Goal: Transaction & Acquisition: Purchase product/service

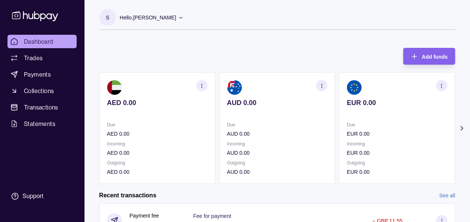
click at [454, 130] on div at bounding box center [450, 128] width 9 height 19
click at [462, 123] on section "Add funds AED 0.00 Due AED 0.00 Incoming AED 0.00 Outgoing AED 0.00 AUD 0.00 Du…" at bounding box center [277, 214] width 386 height 349
click at [461, 130] on icon at bounding box center [462, 128] width 2 height 4
click at [271, 24] on section "S Hello, Soumyajit Chakraborty Prime Edge Trading FZE Account Terms and conditi…" at bounding box center [277, 19] width 356 height 21
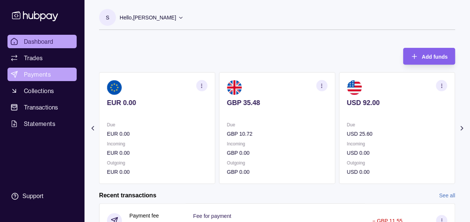
click at [44, 74] on span "Payments" at bounding box center [37, 74] width 27 height 9
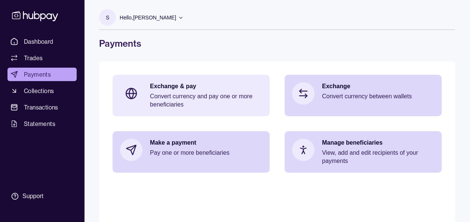
click at [168, 92] on div "Exchange & pay Convert currency and pay one or more beneficiaries" at bounding box center [206, 95] width 112 height 27
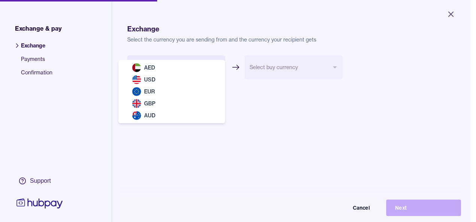
click at [160, 68] on body "Close Exchange & pay Exchange Payments Confirmation Support Exchange Select the…" at bounding box center [235, 111] width 470 height 222
select select "***"
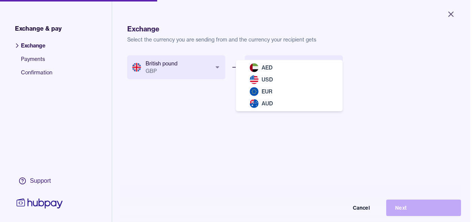
click at [267, 66] on body "Close Exchange & pay Exchange Payments Confirmation Support Exchange Select the…" at bounding box center [235, 111] width 470 height 222
select select "***"
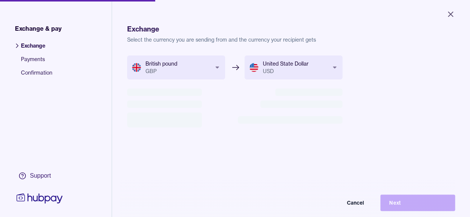
click at [258, 135] on form "British pound GBP *** *** *** *** *** United State Dollar USD *** *** *** *** C…" at bounding box center [234, 102] width 215 height 94
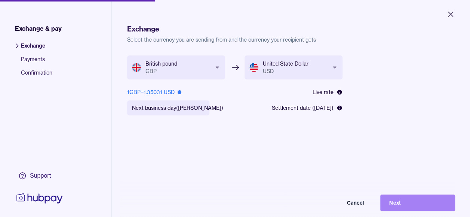
click at [423, 206] on button "Next" at bounding box center [417, 202] width 75 height 16
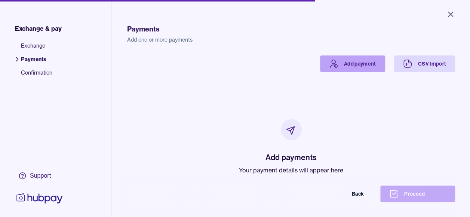
click at [339, 64] on link "Add payment" at bounding box center [352, 63] width 65 height 16
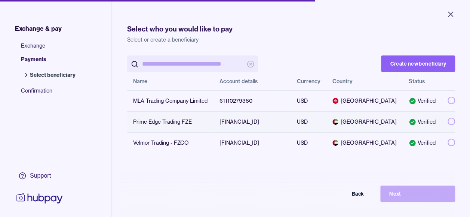
click at [448, 124] on button "button" at bounding box center [451, 120] width 7 height 7
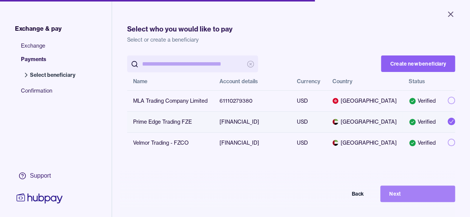
click at [413, 197] on button "Next" at bounding box center [417, 193] width 75 height 16
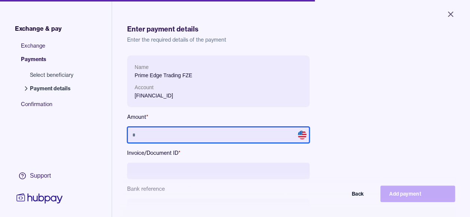
click at [256, 133] on input "text" at bounding box center [218, 134] width 182 height 16
type input "******"
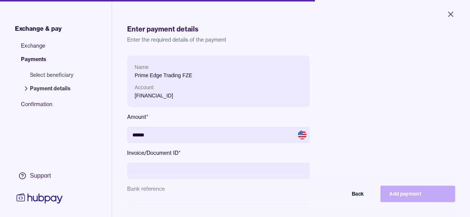
click at [226, 169] on input at bounding box center [218, 170] width 182 height 16
type input "**********"
click at [340, 101] on div "**********" at bounding box center [291, 158] width 328 height 207
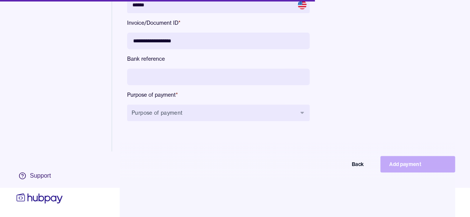
scroll to position [30, 0]
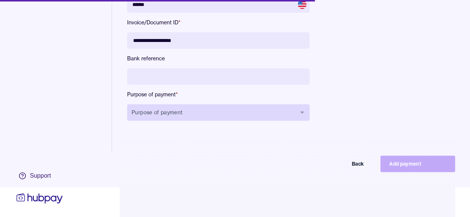
click at [233, 112] on button "Purpose of payment" at bounding box center [218, 112] width 182 height 16
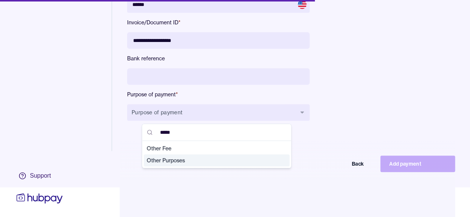
type input "*****"
click at [197, 160] on span "Other Purposes" at bounding box center [212, 159] width 131 height 7
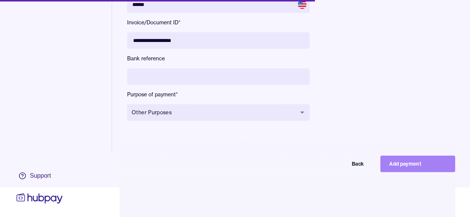
click at [417, 164] on button "Add payment" at bounding box center [417, 163] width 75 height 16
type input "*****"
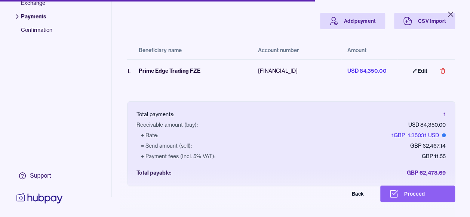
scroll to position [28, 0]
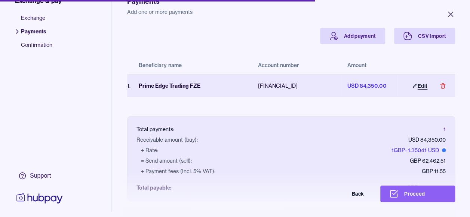
click at [412, 87] on icon at bounding box center [414, 85] width 4 height 4
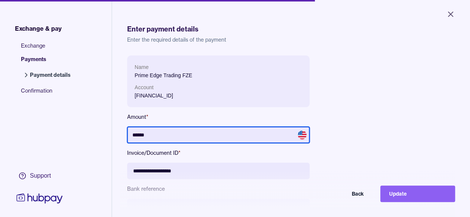
click at [212, 135] on input "******" at bounding box center [218, 134] width 182 height 16
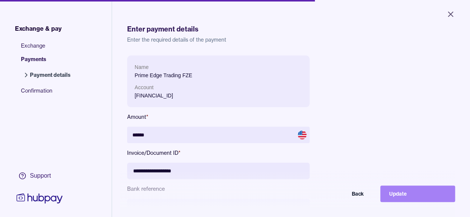
click at [398, 194] on button "Update" at bounding box center [417, 193] width 75 height 16
type input "*****"
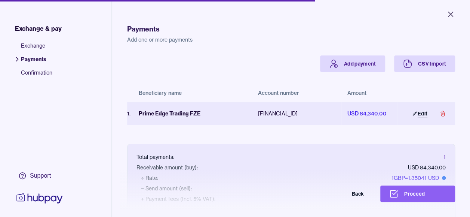
click at [417, 111] on link "Edit" at bounding box center [419, 113] width 33 height 16
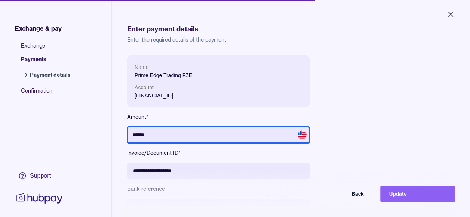
click at [225, 139] on input "******" at bounding box center [218, 134] width 182 height 16
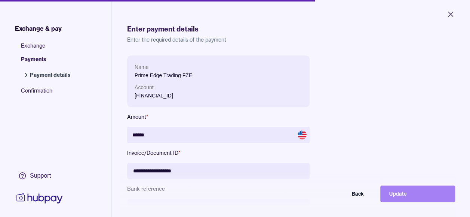
click at [417, 195] on button "Update" at bounding box center [417, 193] width 75 height 16
type input "*****"
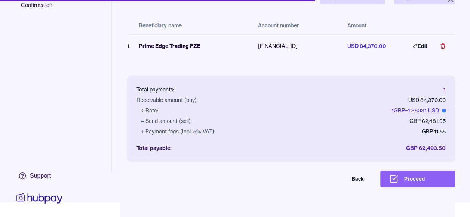
scroll to position [53, 0]
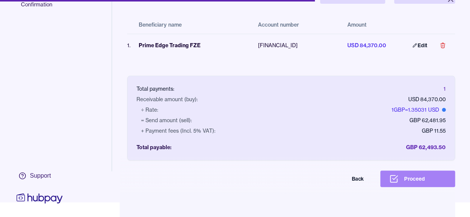
click at [434, 182] on button "Proceed" at bounding box center [417, 178] width 75 height 16
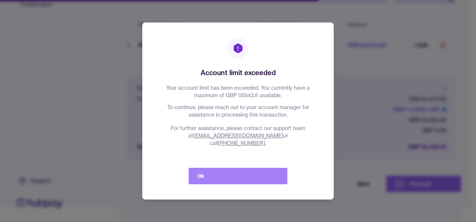
click at [227, 168] on button "Ok" at bounding box center [237, 176] width 99 height 16
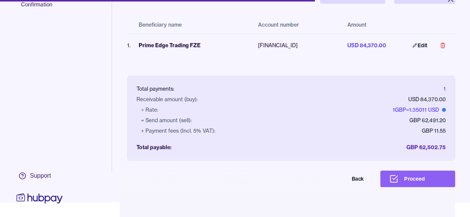
scroll to position [0, 0]
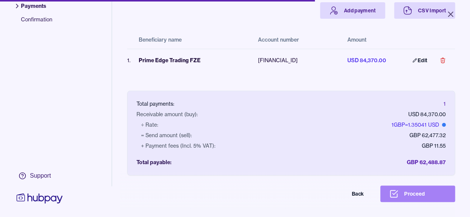
click at [421, 197] on button "Proceed" at bounding box center [417, 193] width 75 height 16
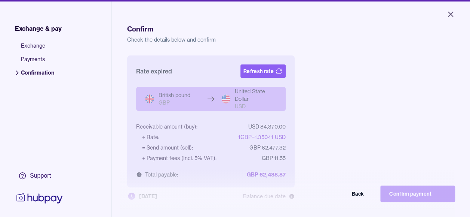
click at [437, 141] on div "Rate expired Refresh rate British pound GBP United State Dollar USD Receivable …" at bounding box center [291, 163] width 328 height 217
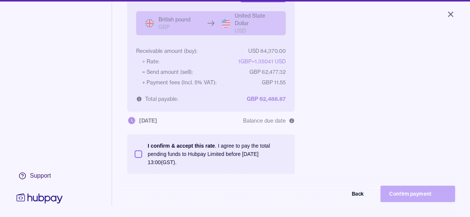
scroll to position [90, 0]
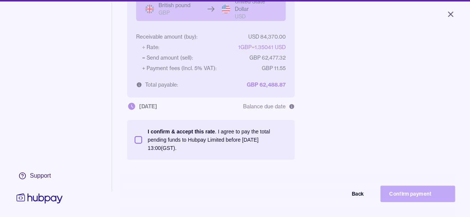
click at [138, 138] on button "I confirm & accept this rate . I agree to pay the total pending funds to Hubpay…" at bounding box center [138, 139] width 7 height 7
type button "on"
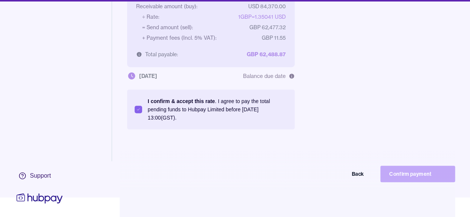
scroll to position [36, 0]
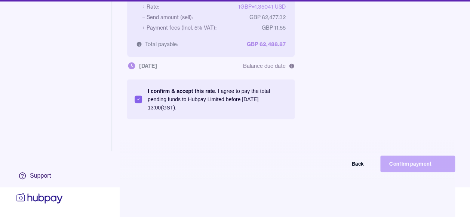
click at [404, 159] on div "Back Confirm payment" at bounding box center [235, 163] width 440 height 16
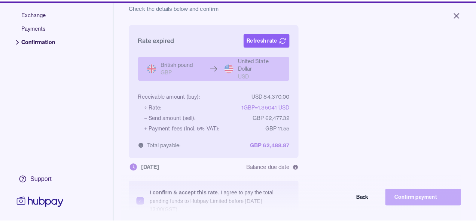
scroll to position [31, 0]
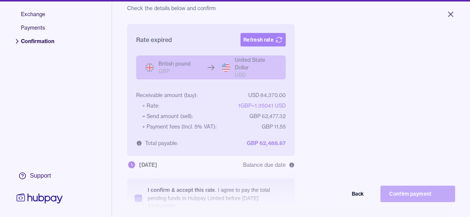
click at [269, 38] on button "Refresh rate" at bounding box center [262, 39] width 45 height 13
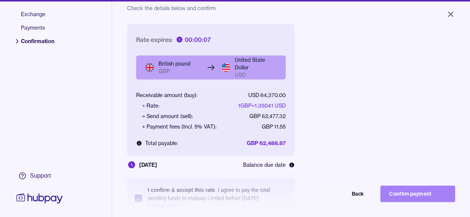
click at [408, 197] on button "Confirm payment" at bounding box center [417, 193] width 75 height 16
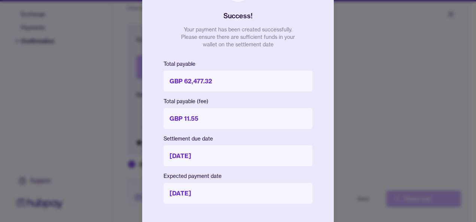
click at [302, 53] on div "Success! Your payment has been created successfully. Please ensure there are su…" at bounding box center [237, 111] width 191 height 291
drag, startPoint x: 448, startPoint y: 102, endPoint x: 311, endPoint y: 93, distance: 137.5
click at [358, 107] on div at bounding box center [238, 111] width 476 height 222
drag, startPoint x: 313, startPoint y: 133, endPoint x: 329, endPoint y: 224, distance: 91.5
click at [329, 222] on html "Close Exchange & pay Exchange Payments Confirmation Support Confirm Check the d…" at bounding box center [238, 111] width 476 height 222
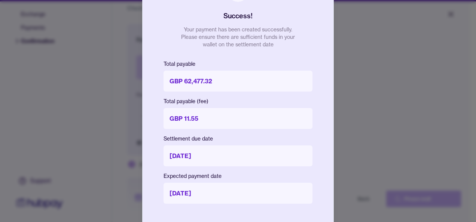
click at [470, 213] on html "Close Exchange & pay Exchange Payments Confirmation Support Confirm Check the d…" at bounding box center [238, 111] width 476 height 222
click at [470, 131] on html "Close Exchange & pay Exchange Payments Confirmation Support Confirm Check the d…" at bounding box center [238, 111] width 476 height 222
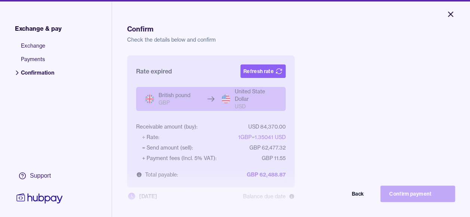
click at [452, 13] on icon "Close" at bounding box center [450, 14] width 4 height 4
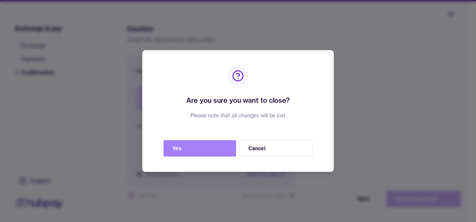
click at [208, 150] on button "Yes" at bounding box center [199, 148] width 73 height 16
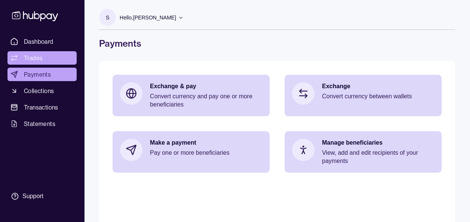
click at [42, 59] on link "Trades" at bounding box center [41, 57] width 69 height 13
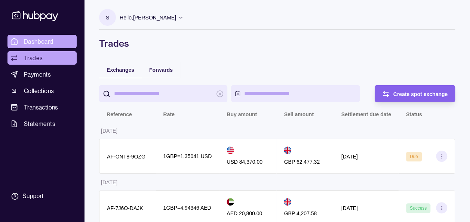
click at [44, 35] on link "Dashboard" at bounding box center [41, 41] width 69 height 13
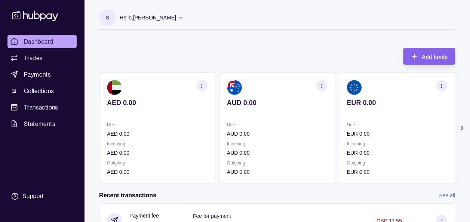
click at [347, 43] on div "Add funds AED 0.00 Due AED 0.00 Incoming AED 0.00 Outgoing AED 0.00 AUD 0.00 Du…" at bounding box center [277, 112] width 356 height 144
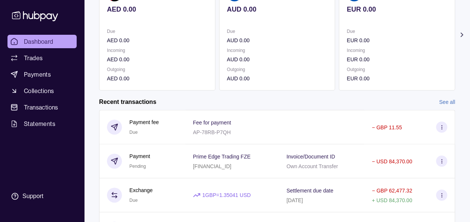
scroll to position [105, 0]
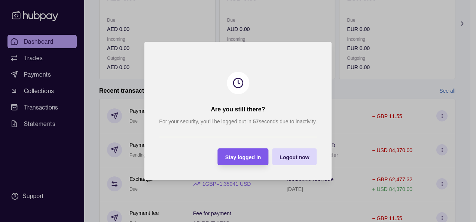
click at [251, 160] on div "Stay logged in" at bounding box center [243, 157] width 36 height 9
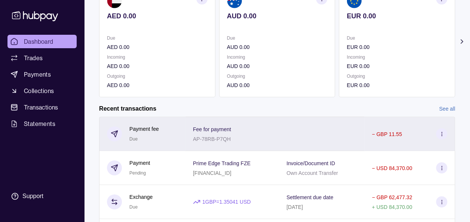
scroll to position [75, 0]
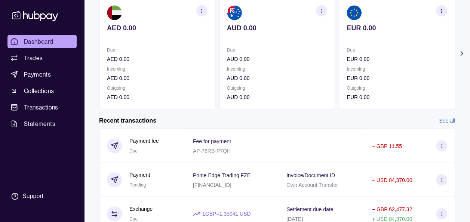
click at [463, 50] on icon at bounding box center [461, 53] width 7 height 7
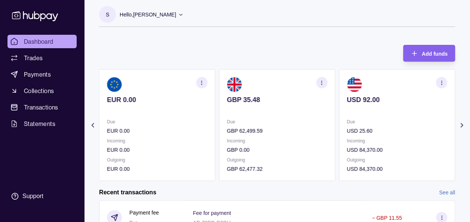
scroll to position [0, 0]
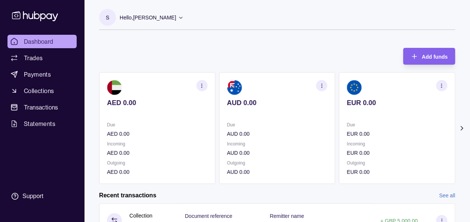
click at [461, 128] on icon at bounding box center [461, 128] width 7 height 7
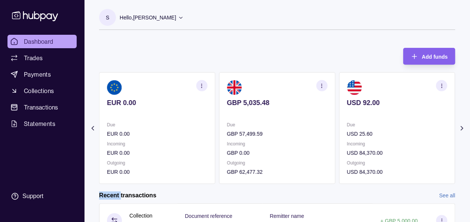
click at [461, 128] on icon at bounding box center [461, 128] width 7 height 7
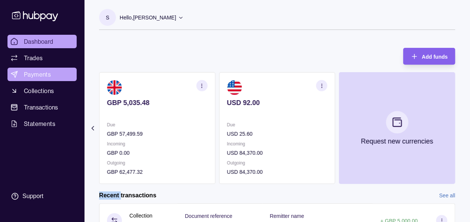
click at [27, 77] on span "Payments" at bounding box center [37, 74] width 27 height 9
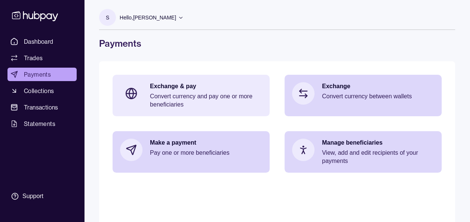
click at [163, 102] on p "Convert currency and pay one or more beneficiaries" at bounding box center [206, 100] width 112 height 16
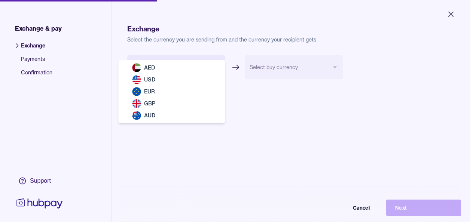
click at [170, 67] on body "Close Exchange & pay Exchange Payments Confirmation Support Exchange Select the…" at bounding box center [235, 111] width 470 height 222
select select "***"
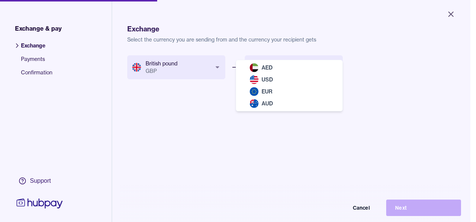
click at [277, 70] on body "Close Exchange & pay Exchange Payments Confirmation Support Exchange Select the…" at bounding box center [235, 111] width 470 height 222
select select "***"
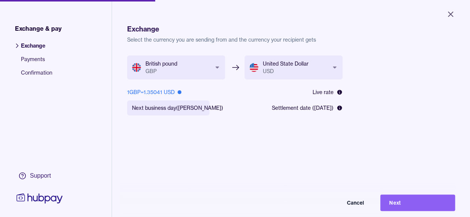
click at [398, 140] on div "**********" at bounding box center [291, 163] width 328 height 217
click at [411, 202] on button "Next" at bounding box center [417, 202] width 75 height 16
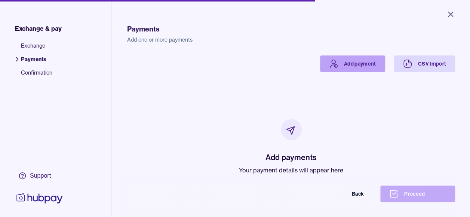
click at [340, 61] on link "Add payment" at bounding box center [352, 63] width 65 height 16
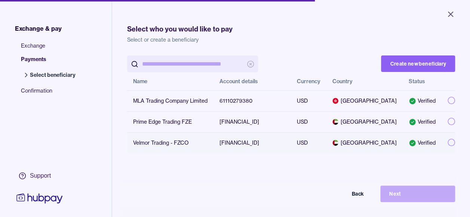
click at [448, 146] on button "button" at bounding box center [451, 141] width 7 height 7
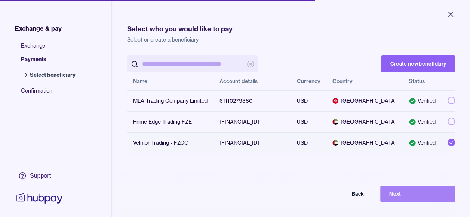
click at [414, 197] on button "Next" at bounding box center [417, 193] width 75 height 16
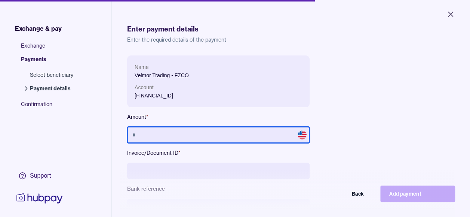
click at [227, 129] on input "text" at bounding box center [218, 134] width 182 height 16
type input "******"
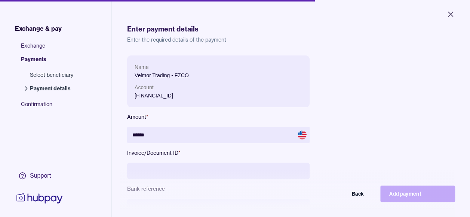
click at [162, 175] on input at bounding box center [218, 170] width 182 height 16
type input "**********"
click at [361, 52] on div "**********" at bounding box center [291, 142] width 328 height 258
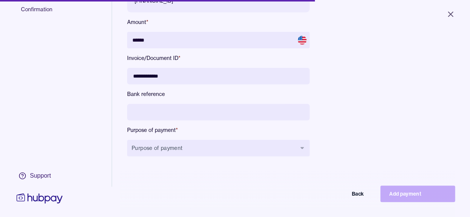
scroll to position [100, 0]
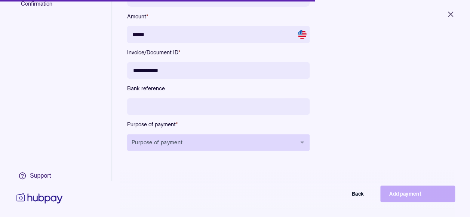
click at [172, 147] on button "Purpose of payment" at bounding box center [218, 142] width 182 height 16
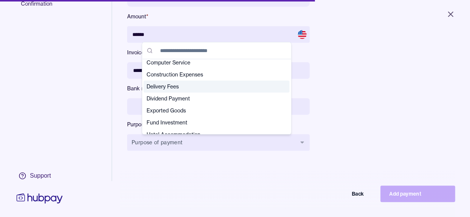
scroll to position [45, 0]
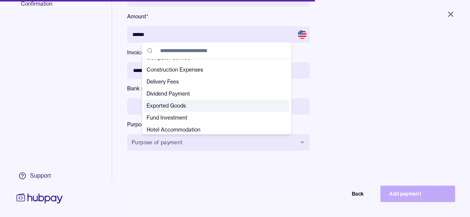
click at [224, 104] on span "Exported Goods" at bounding box center [212, 105] width 131 height 7
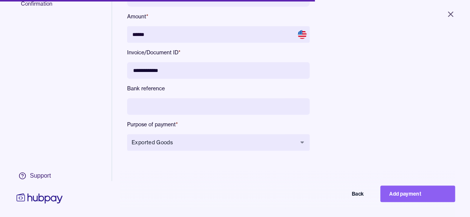
click at [372, 92] on div "**********" at bounding box center [291, 58] width 328 height 207
click at [402, 195] on button "Add payment" at bounding box center [417, 193] width 75 height 16
type input "*****"
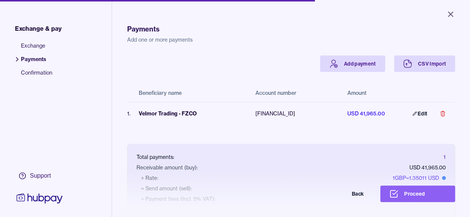
click at [266, 42] on p "Add one or more payments" at bounding box center [291, 39] width 328 height 7
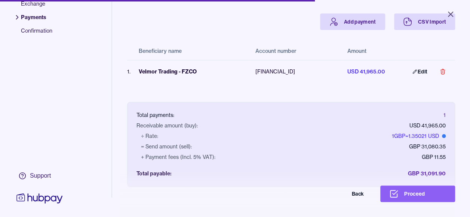
scroll to position [28, 0]
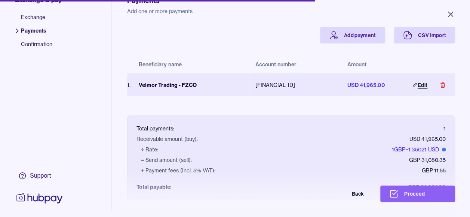
click at [415, 80] on link "Edit" at bounding box center [419, 85] width 33 height 16
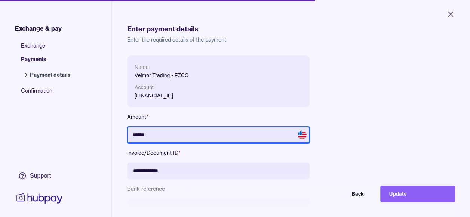
click at [180, 135] on input "******" at bounding box center [218, 134] width 182 height 16
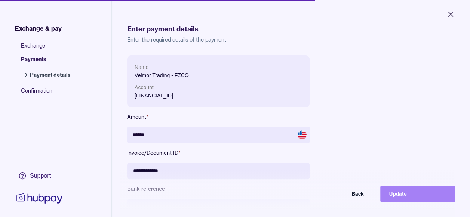
click at [403, 194] on button "Update" at bounding box center [417, 193] width 75 height 16
type input "*****"
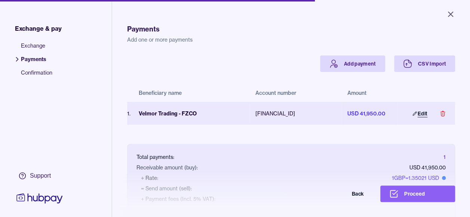
click at [414, 114] on link "Edit" at bounding box center [419, 113] width 33 height 16
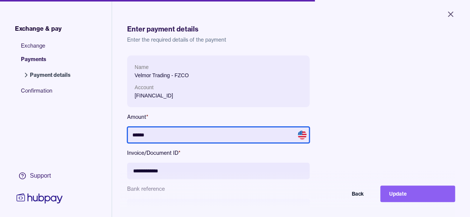
click at [213, 132] on input "******" at bounding box center [218, 134] width 182 height 16
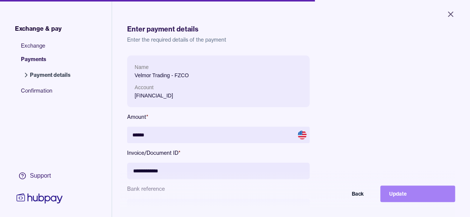
click at [408, 194] on button "Update" at bounding box center [417, 193] width 75 height 16
type input "*****"
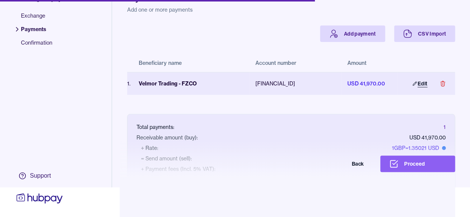
click at [411, 81] on link "Edit" at bounding box center [419, 83] width 33 height 16
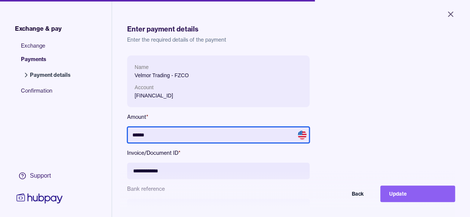
click at [212, 131] on input "******" at bounding box center [218, 134] width 182 height 16
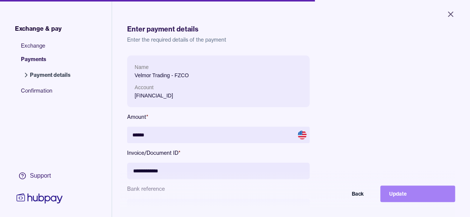
click at [395, 202] on button "Update" at bounding box center [417, 193] width 75 height 16
type input "*****"
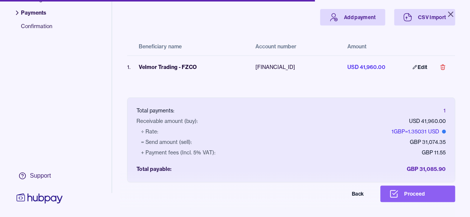
scroll to position [58, 0]
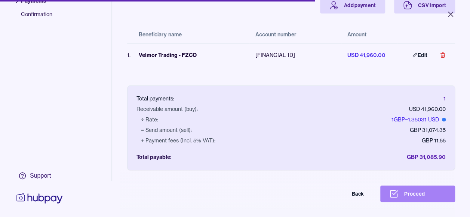
click at [424, 202] on button "Proceed" at bounding box center [417, 193] width 75 height 16
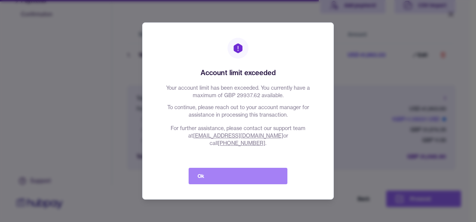
click at [242, 170] on button "Ok" at bounding box center [237, 176] width 99 height 16
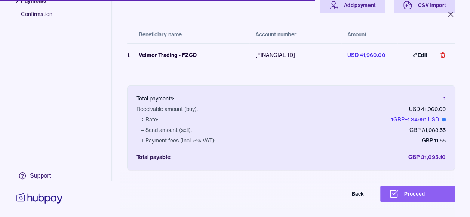
click at [224, 196] on div "Back Proceed" at bounding box center [235, 193] width 440 height 16
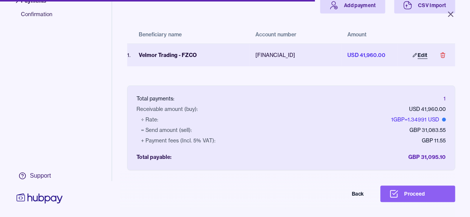
click at [413, 53] on link "Edit" at bounding box center [419, 55] width 33 height 16
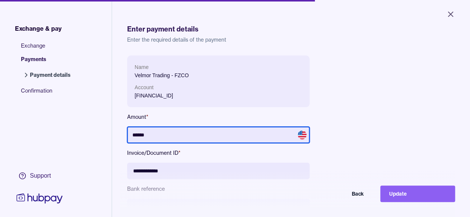
click at [175, 137] on input "******" at bounding box center [218, 134] width 182 height 16
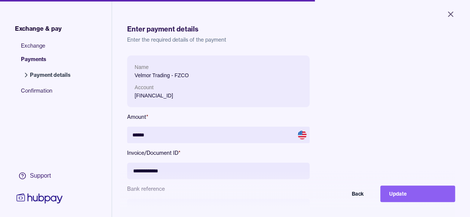
click at [369, 86] on div "**********" at bounding box center [291, 158] width 328 height 207
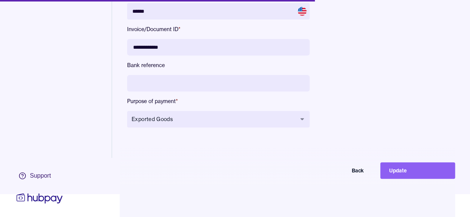
scroll to position [36, 0]
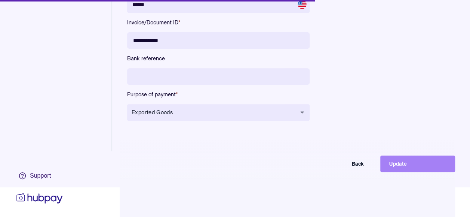
click at [421, 168] on button "Update" at bounding box center [417, 163] width 75 height 16
type input "*****"
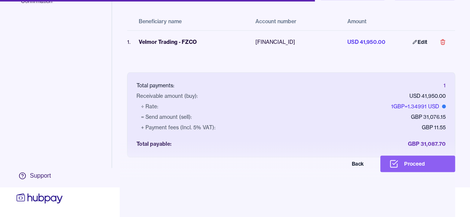
scroll to position [42, 0]
click at [438, 166] on button "Proceed" at bounding box center [417, 163] width 75 height 16
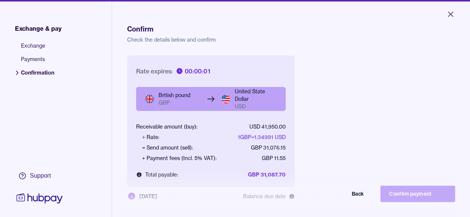
click at [406, 116] on div "Rate expires: 00:00:01 British pound GBP United State Dollar USD Receivable amo…" at bounding box center [291, 163] width 328 height 217
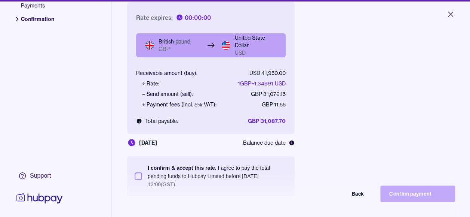
scroll to position [75, 0]
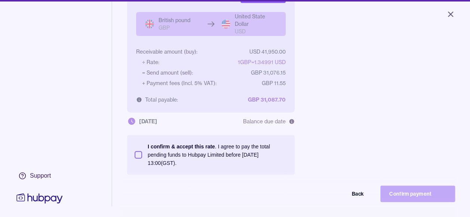
click at [140, 156] on button "I confirm & accept this rate . I agree to pay the total pending funds to Hubpay…" at bounding box center [138, 154] width 7 height 7
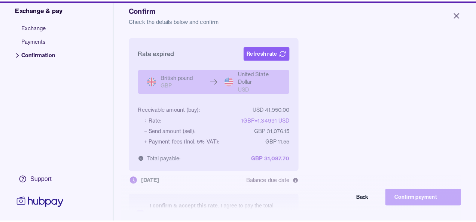
scroll to position [16, 0]
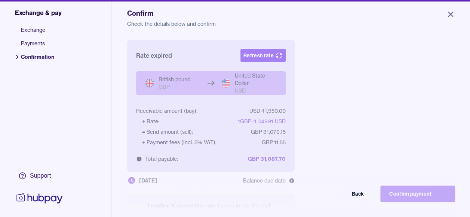
click at [249, 59] on button "Refresh rate" at bounding box center [262, 55] width 45 height 13
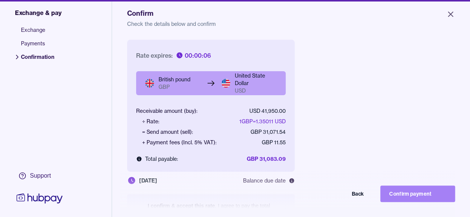
click at [412, 196] on button "Confirm payment" at bounding box center [417, 193] width 75 height 16
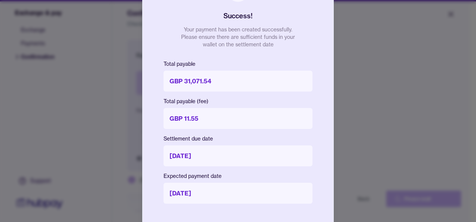
drag, startPoint x: 317, startPoint y: 148, endPoint x: 307, endPoint y: 117, distance: 33.0
click at [310, 150] on div "Success! Your payment has been created successfully. Please ensure there are su…" at bounding box center [237, 111] width 191 height 291
drag, startPoint x: 268, startPoint y: 156, endPoint x: 221, endPoint y: 212, distance: 74.0
click at [221, 212] on div "Success! Your payment has been created successfully. Please ensure there are su…" at bounding box center [237, 111] width 191 height 291
click at [466, 78] on div at bounding box center [238, 111] width 476 height 222
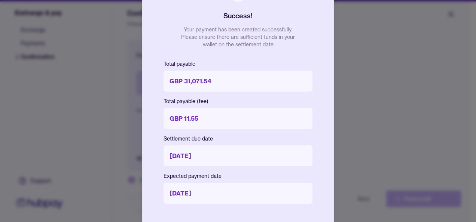
click at [466, 78] on div at bounding box center [238, 111] width 476 height 222
click at [449, 17] on div at bounding box center [238, 111] width 476 height 222
click at [470, 212] on html "Close Exchange & pay Exchange Payments Confirmation Support Confirm Check the d…" at bounding box center [238, 111] width 476 height 222
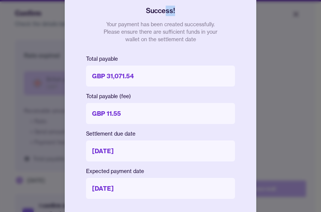
drag, startPoint x: 172, startPoint y: 9, endPoint x: 197, endPoint y: 5, distance: 25.3
click at [183, 9] on div "Success! Your payment has been created successfully. Please ensure there are su…" at bounding box center [161, 9] width 120 height 67
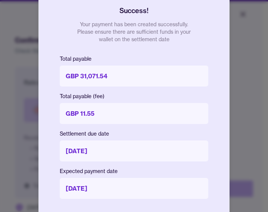
click at [267, 199] on div at bounding box center [134, 106] width 268 height 212
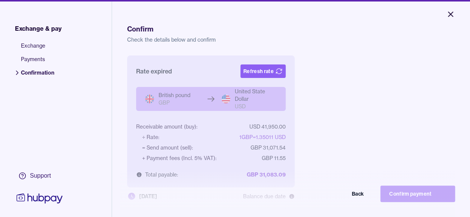
click at [451, 15] on icon "Close" at bounding box center [450, 14] width 9 height 9
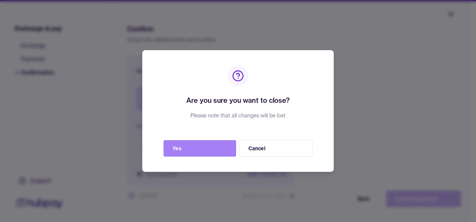
click at [216, 148] on button "Yes" at bounding box center [199, 148] width 73 height 16
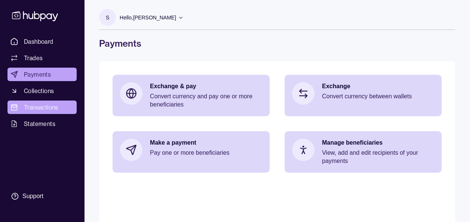
click at [44, 103] on span "Transactions" at bounding box center [41, 107] width 34 height 9
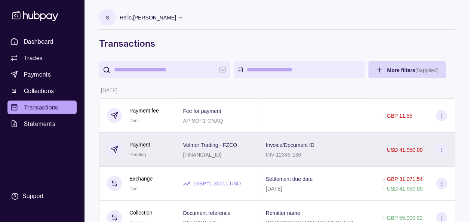
click at [442, 148] on icon at bounding box center [442, 150] width 6 height 6
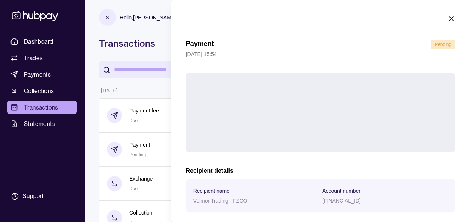
click at [402, 170] on h2 "Recipient details" at bounding box center [320, 171] width 269 height 8
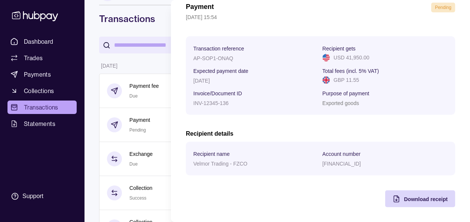
scroll to position [60, 0]
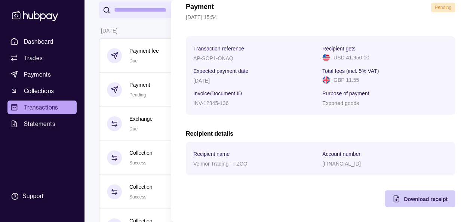
click at [404, 199] on span "Download receipt" at bounding box center [426, 199] width 44 height 6
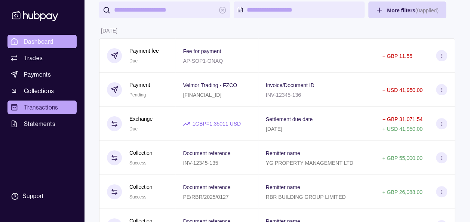
click at [39, 40] on span "Dashboard" at bounding box center [39, 41] width 30 height 9
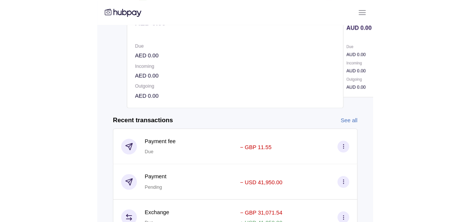
scroll to position [109, 0]
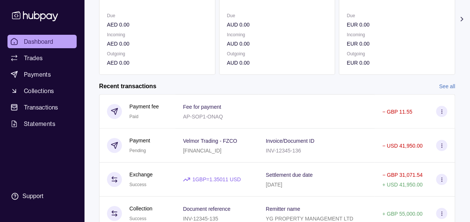
click at [245, 85] on div "Recent transactions See all" at bounding box center [277, 86] width 356 height 8
click at [250, 86] on div "Recent transactions See all" at bounding box center [277, 86] width 356 height 8
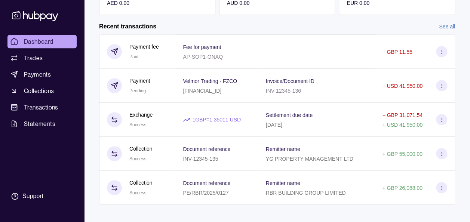
scroll to position [175, 0]
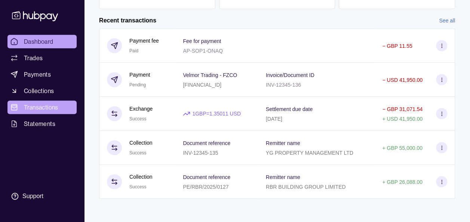
click at [17, 106] on icon at bounding box center [13, 107] width 7 height 7
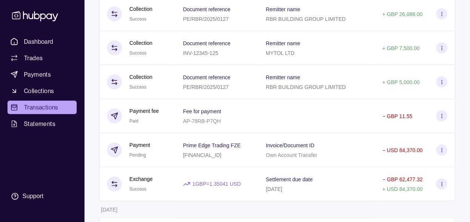
scroll to position [239, 0]
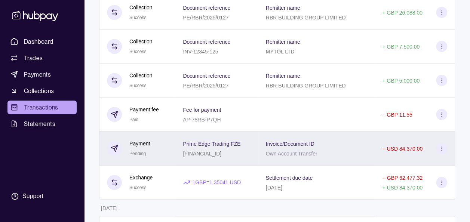
click at [440, 149] on icon at bounding box center [442, 149] width 6 height 6
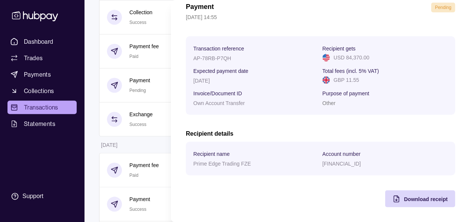
scroll to position [314, 0]
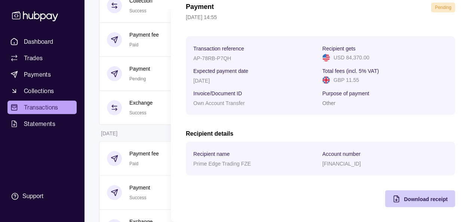
click at [412, 196] on span "Download receipt" at bounding box center [426, 199] width 44 height 6
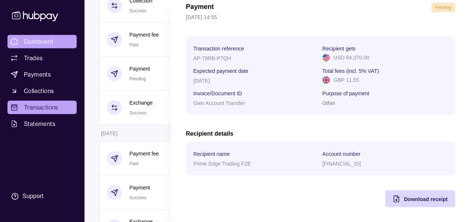
click at [37, 39] on html "Dashboard Trades Payments Collections Transactions Statements Support S Hello, …" at bounding box center [235, 100] width 470 height 828
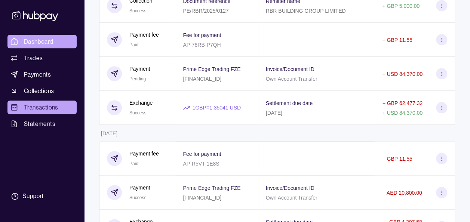
click at [40, 41] on span "Dashboard" at bounding box center [39, 41] width 30 height 9
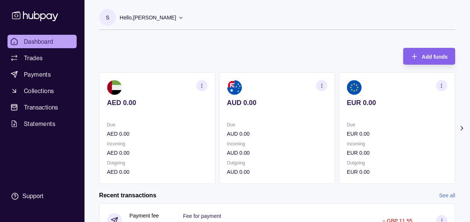
click at [463, 130] on icon at bounding box center [461, 128] width 7 height 7
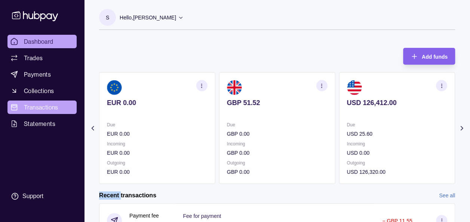
click at [47, 110] on span "Transactions" at bounding box center [41, 107] width 34 height 9
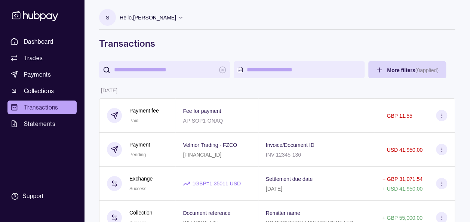
click at [233, 43] on h1 "Transactions" at bounding box center [277, 43] width 356 height 12
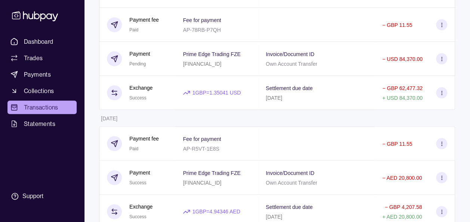
scroll to position [344, 0]
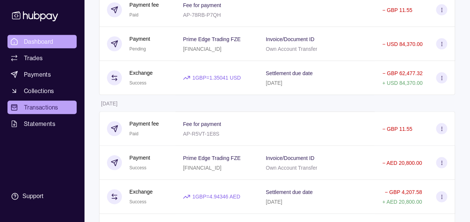
click at [50, 43] on span "Dashboard" at bounding box center [39, 41] width 30 height 9
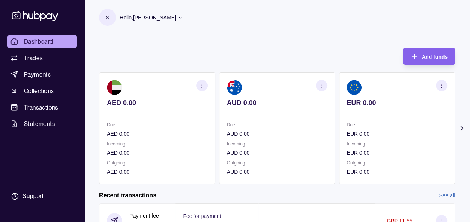
click at [464, 127] on icon at bounding box center [461, 128] width 7 height 7
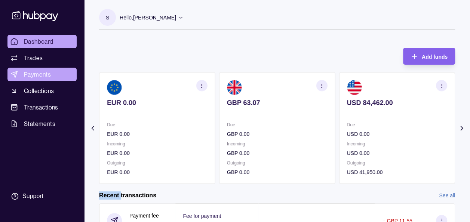
click at [46, 77] on span "Payments" at bounding box center [37, 74] width 27 height 9
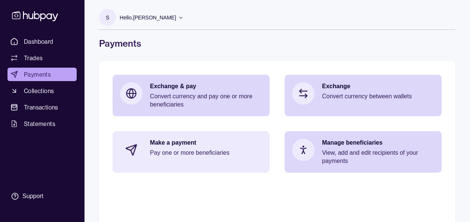
click at [199, 156] on p "Pay one or more beneficiaries" at bounding box center [206, 153] width 112 height 8
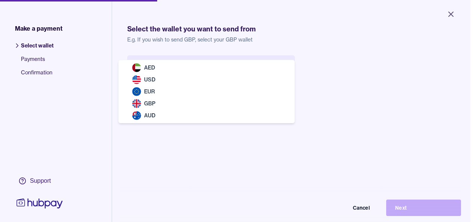
click at [186, 68] on body "Close Make a payment Select wallet Payments Confirmation Support Select the wal…" at bounding box center [235, 111] width 470 height 222
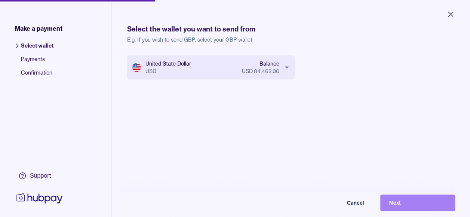
click at [411, 204] on button "Next" at bounding box center [417, 202] width 75 height 16
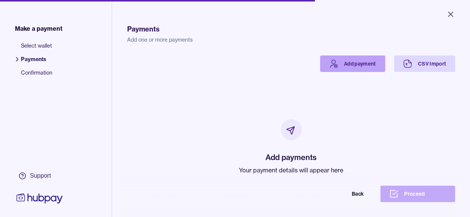
click at [352, 64] on link "Add payment" at bounding box center [352, 63] width 65 height 16
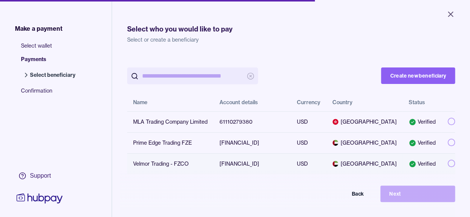
click at [448, 167] on button "button" at bounding box center [451, 162] width 7 height 7
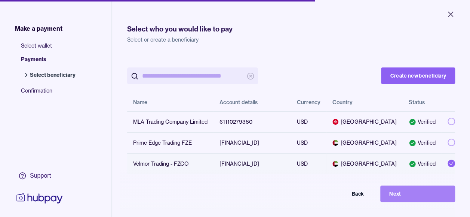
click at [425, 195] on button "Next" at bounding box center [417, 193] width 75 height 16
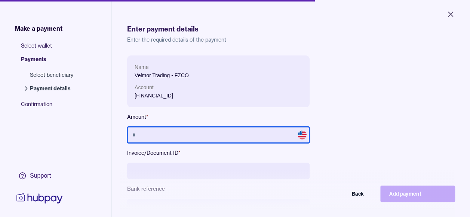
click at [210, 135] on input "text" at bounding box center [218, 134] width 182 height 16
type input "******"
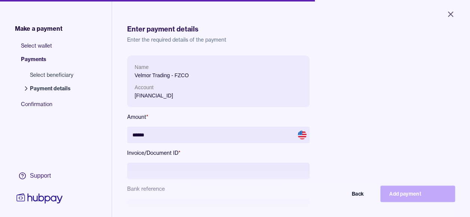
click at [197, 165] on input at bounding box center [218, 170] width 182 height 16
type input "**********"
click at [354, 95] on div "**********" at bounding box center [291, 158] width 328 height 207
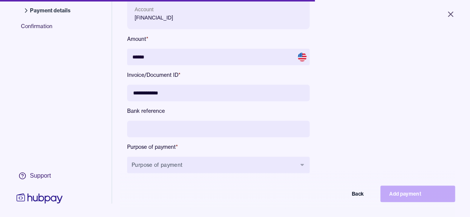
scroll to position [100, 0]
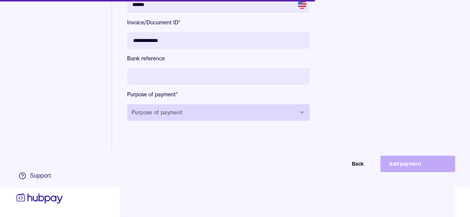
click at [266, 105] on button "Purpose of payment" at bounding box center [218, 112] width 182 height 16
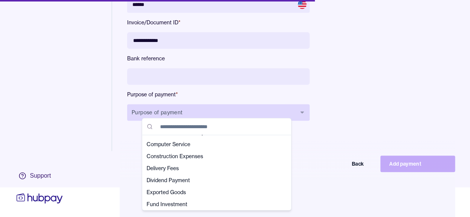
scroll to position [46, 0]
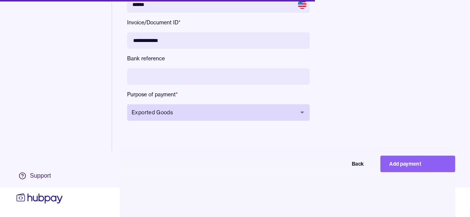
click at [273, 108] on span "Exported Goods" at bounding box center [214, 111] width 165 height 7
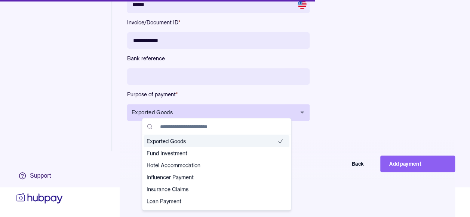
scroll to position [73, 0]
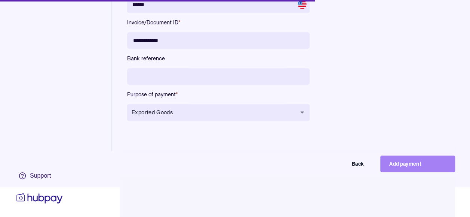
click at [413, 160] on button "Add payment" at bounding box center [417, 163] width 75 height 16
type input "*****"
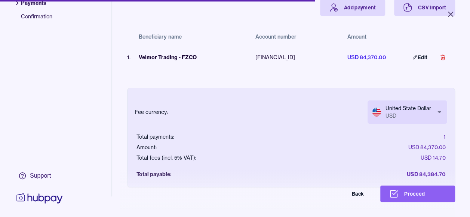
scroll to position [41, 0]
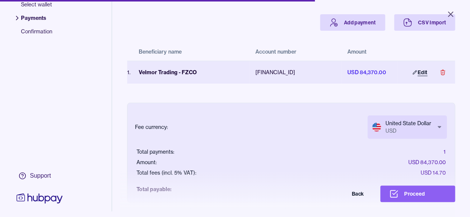
click at [413, 72] on link "Edit" at bounding box center [419, 72] width 33 height 16
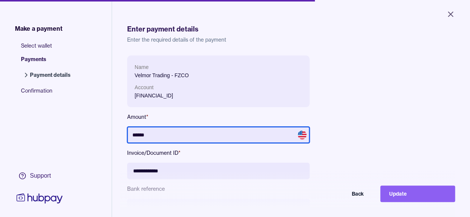
click at [190, 133] on input "******" at bounding box center [218, 134] width 182 height 16
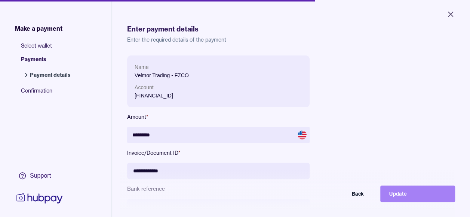
click at [415, 196] on button "Update" at bounding box center [417, 193] width 75 height 16
type input "*******"
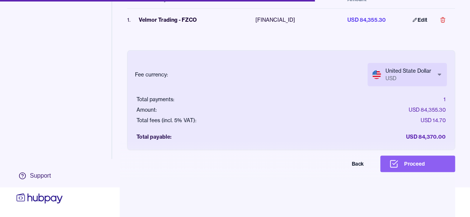
scroll to position [65, 0]
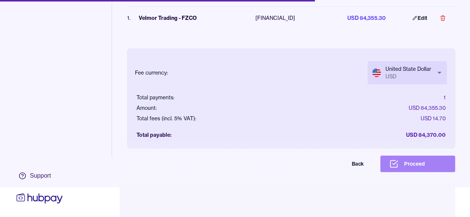
click at [425, 158] on button "Proceed" at bounding box center [417, 163] width 75 height 16
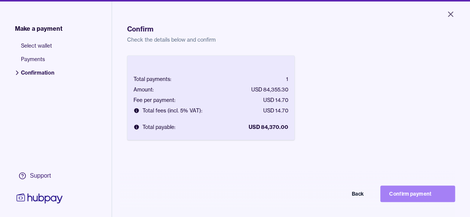
click at [425, 196] on button "Confirm payment" at bounding box center [417, 193] width 75 height 16
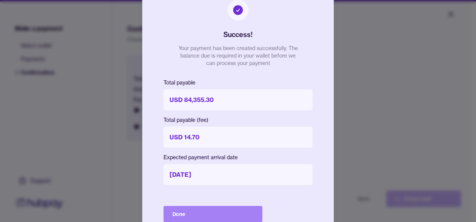
click at [171, 212] on button "Done" at bounding box center [212, 214] width 99 height 16
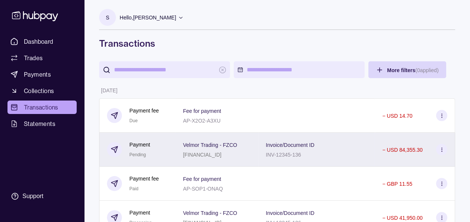
click at [440, 147] on icon at bounding box center [442, 150] width 6 height 6
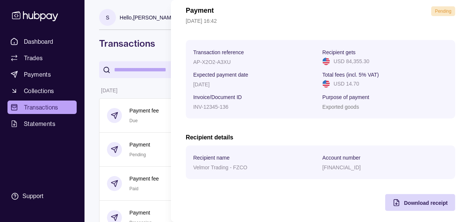
scroll to position [37, 0]
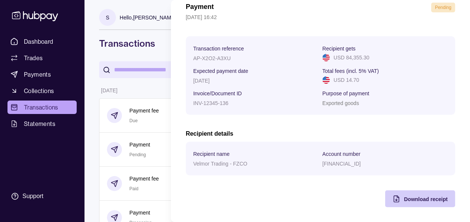
click at [416, 196] on span "Download receipt" at bounding box center [426, 199] width 44 height 6
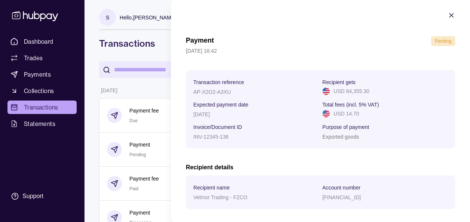
scroll to position [0, 0]
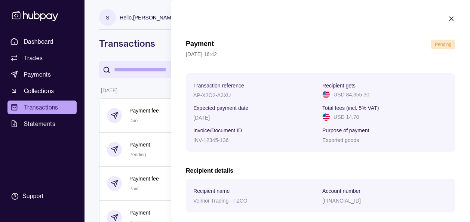
click at [448, 16] on icon "button" at bounding box center [451, 18] width 7 height 7
